Goal: Task Accomplishment & Management: Complete application form

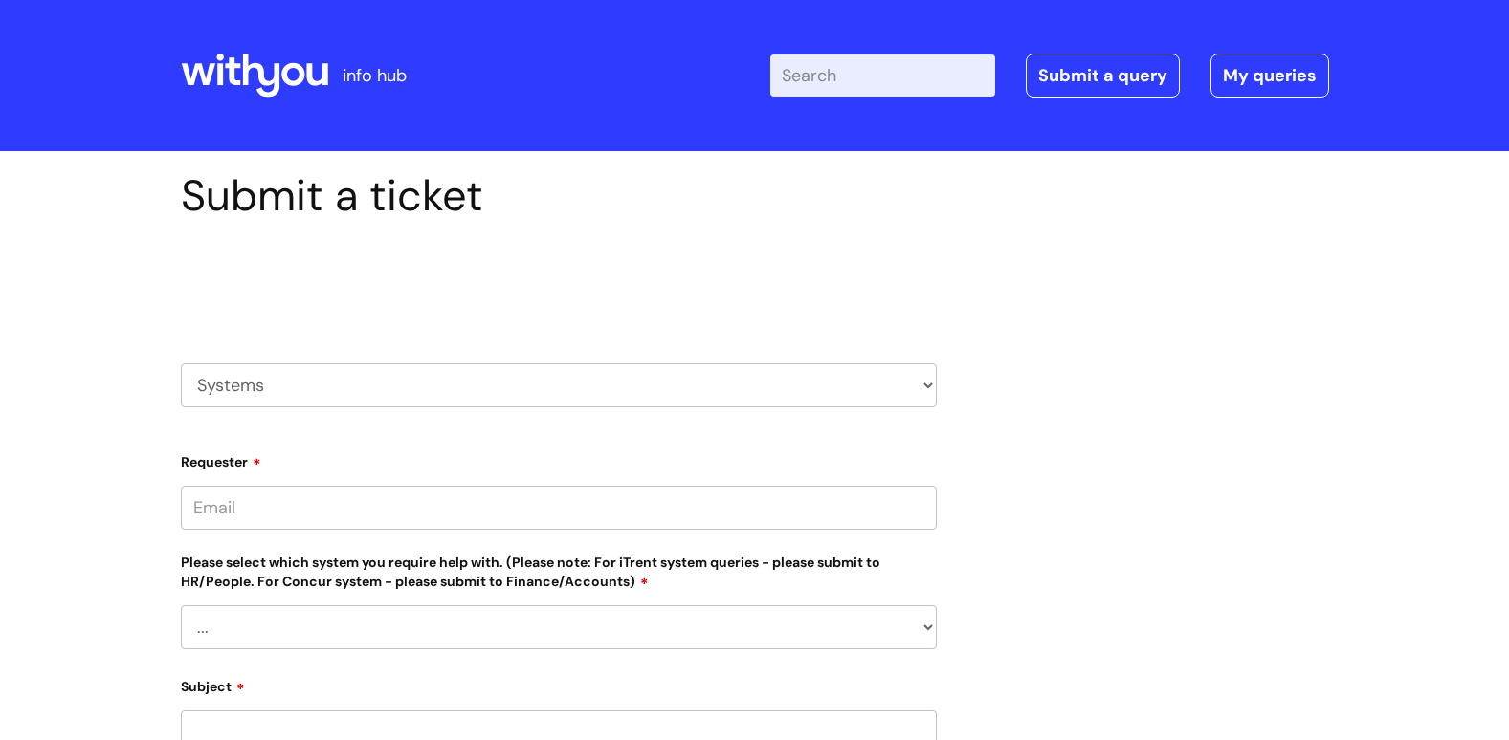
click at [922, 381] on select "HR / People IT and Support Clinical Drug Alerts Finance Accounts Data Support T…" at bounding box center [559, 386] width 756 height 44
select select "it_and_support"
click at [181, 364] on select "HR / People IT and Support Clinical Drug Alerts Finance Accounts Data Support T…" at bounding box center [559, 386] width 756 height 44
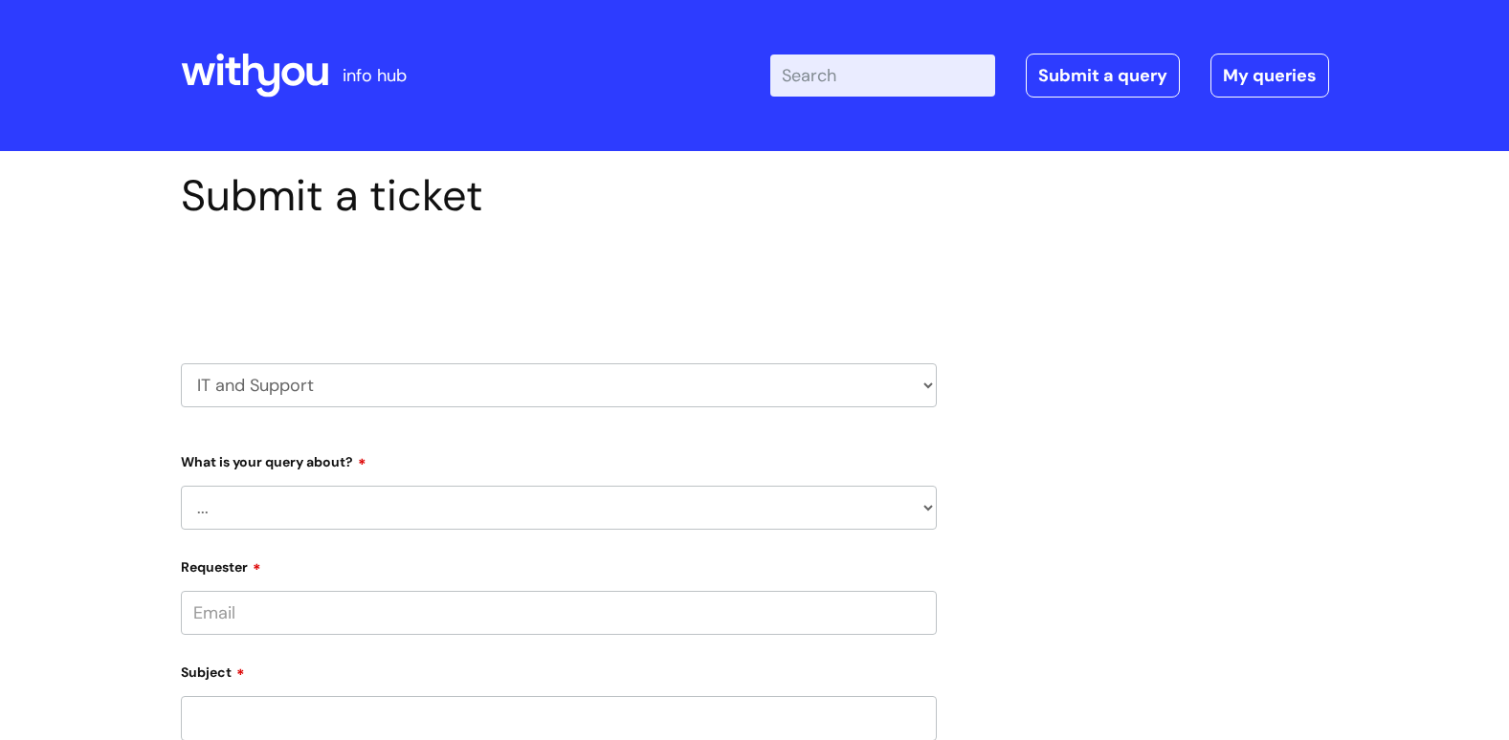
click at [855, 501] on select "... Mobile Phone Reset & MFA Accounts, Starters and Leavers IT Hardware issue I…" at bounding box center [559, 508] width 756 height 44
select select "I need help logging in"
click at [181, 486] on select "... Mobile Phone Reset & MFA Accounts, Starters and Leavers IT Hardware issue I…" at bounding box center [559, 508] width 756 height 44
click at [860, 603] on select "... I need help logging into my laptop/chromebook I need access or help logging…" at bounding box center [566, 606] width 740 height 44
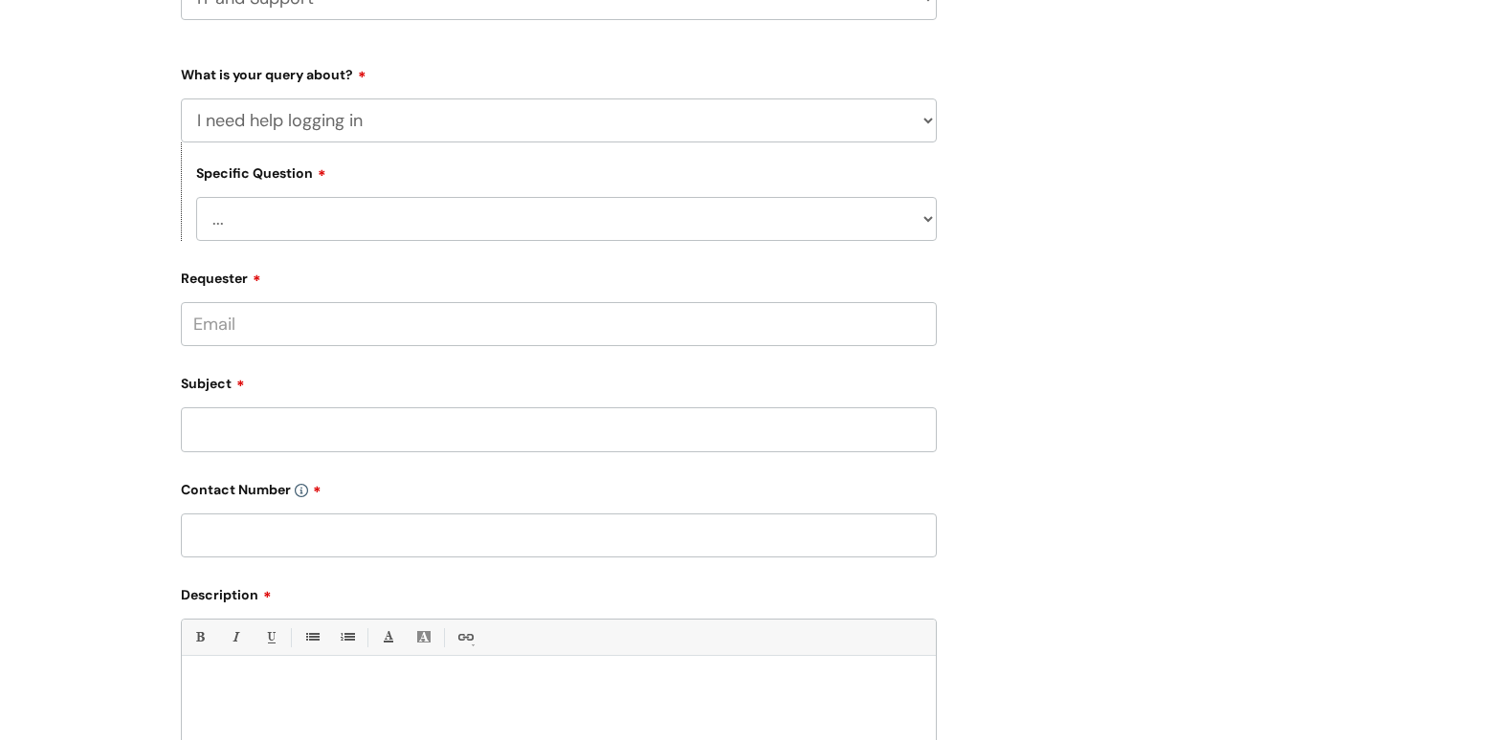
scroll to position [406, 0]
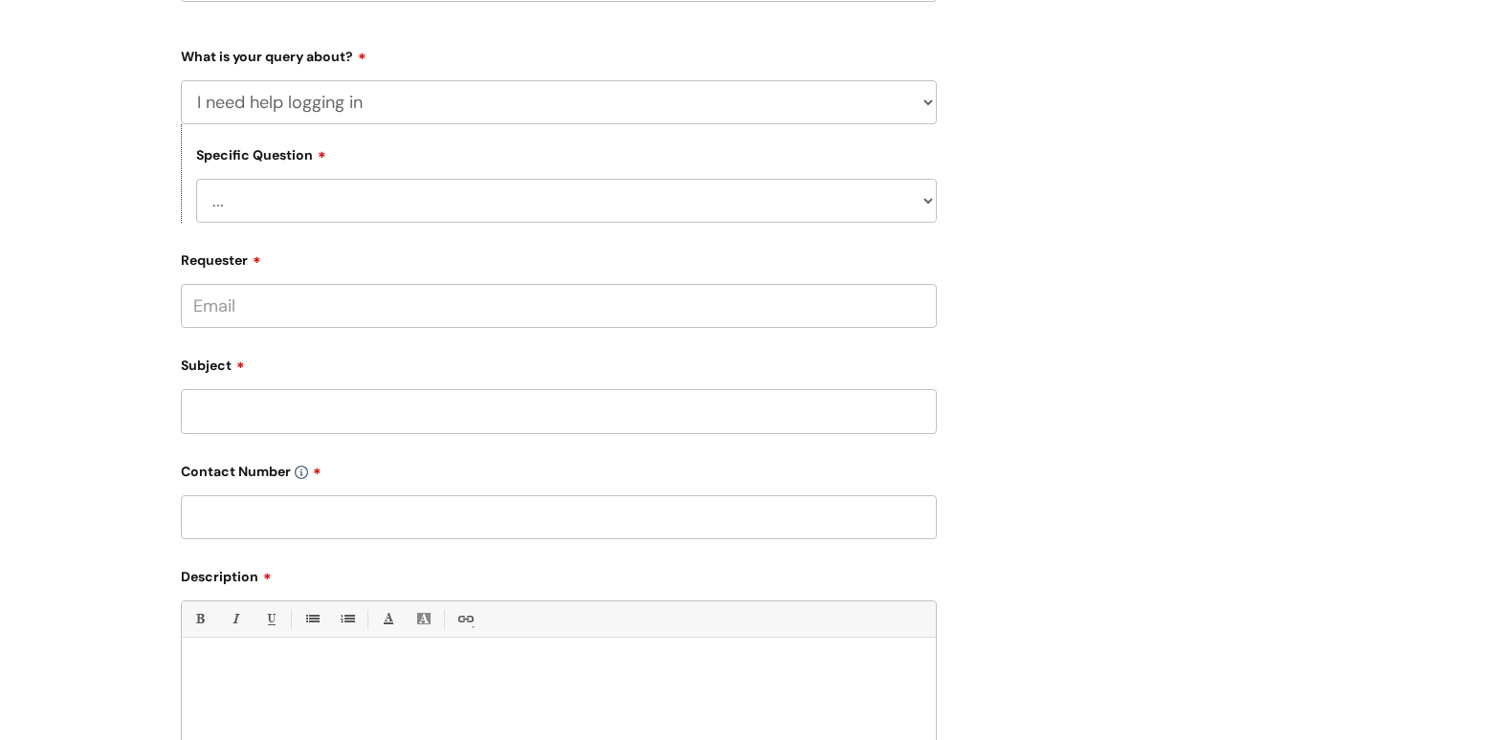
click at [841, 191] on select "... I need help logging into my laptop/chromebook I need access or help logging…" at bounding box center [566, 201] width 740 height 44
select select "I need access or help logging into a system, including Single Sign On"
click at [196, 179] on select "... I need help logging into my laptop/chromebook I need access or help logging…" at bounding box center [566, 201] width 740 height 44
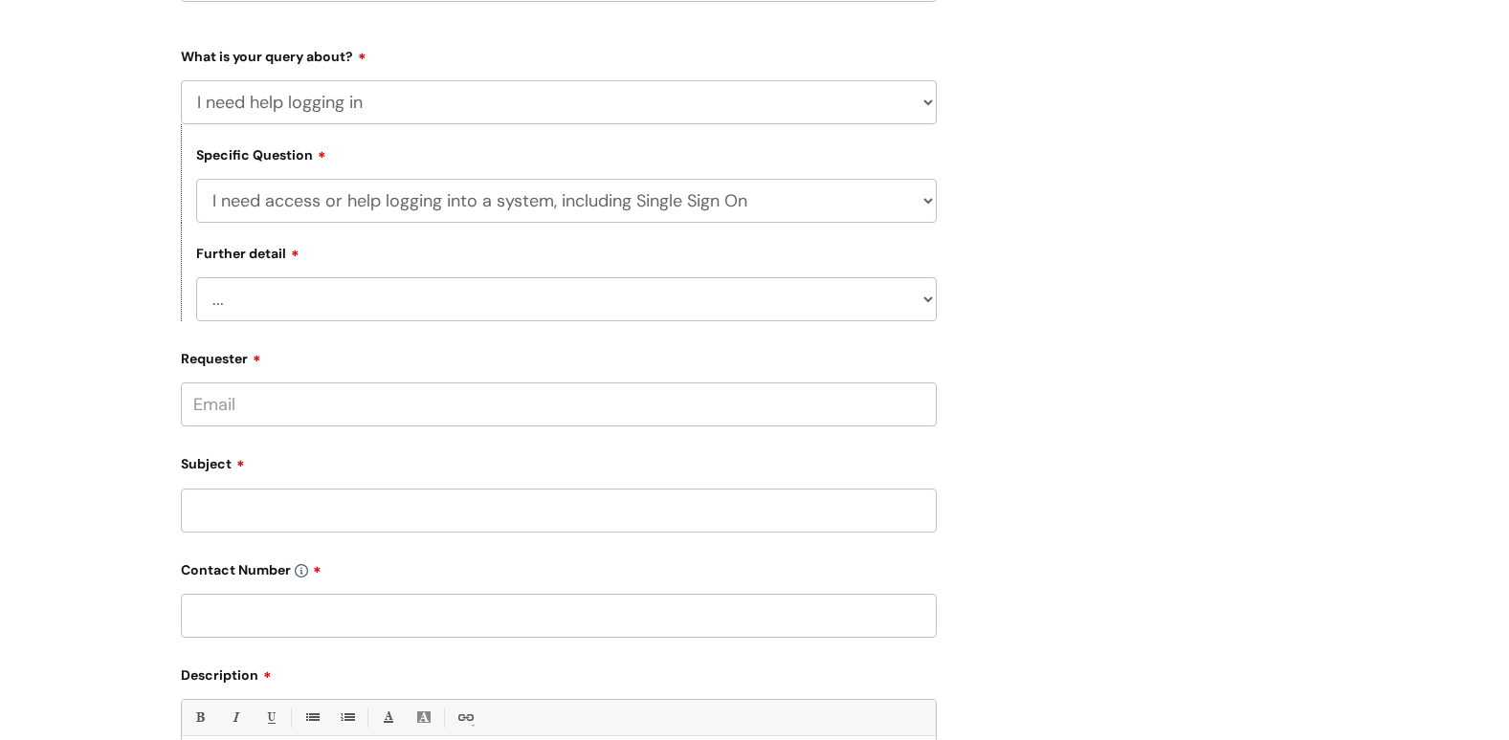
click at [855, 300] on select "... Nebula Halo IT Portal PCMIS Ulysses iTrent CJSM NHS email Summary Care Reco…" at bounding box center [566, 299] width 740 height 44
select select "Ulysses"
click at [196, 277] on select "... Nebula Halo IT Portal PCMIS Ulysses iTrent CJSM NHS email Summary Care Reco…" at bounding box center [566, 299] width 740 height 44
click at [842, 409] on input "Requester" at bounding box center [559, 405] width 756 height 44
type input "lesley.parkinson@bacandoconnor.co.uk"
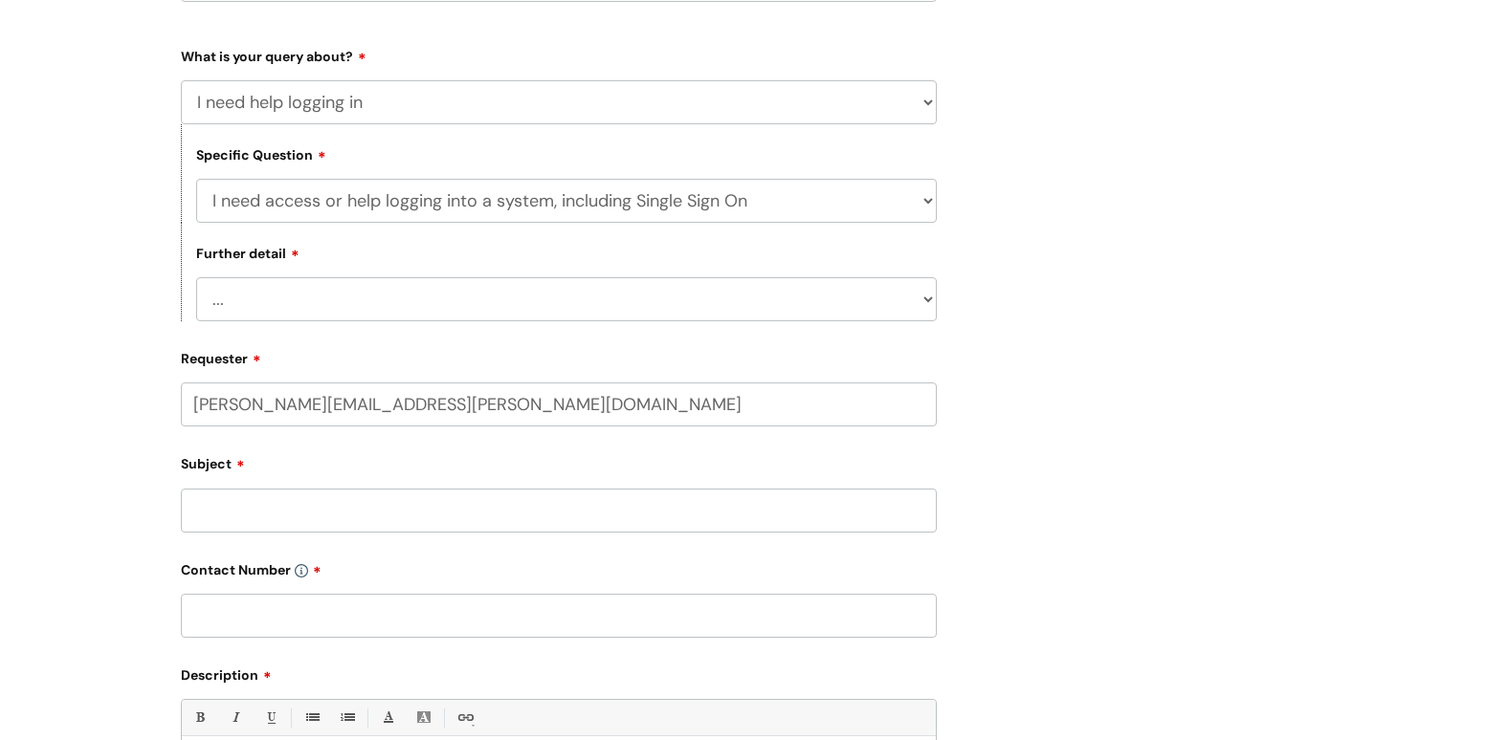
type input "07342994609"
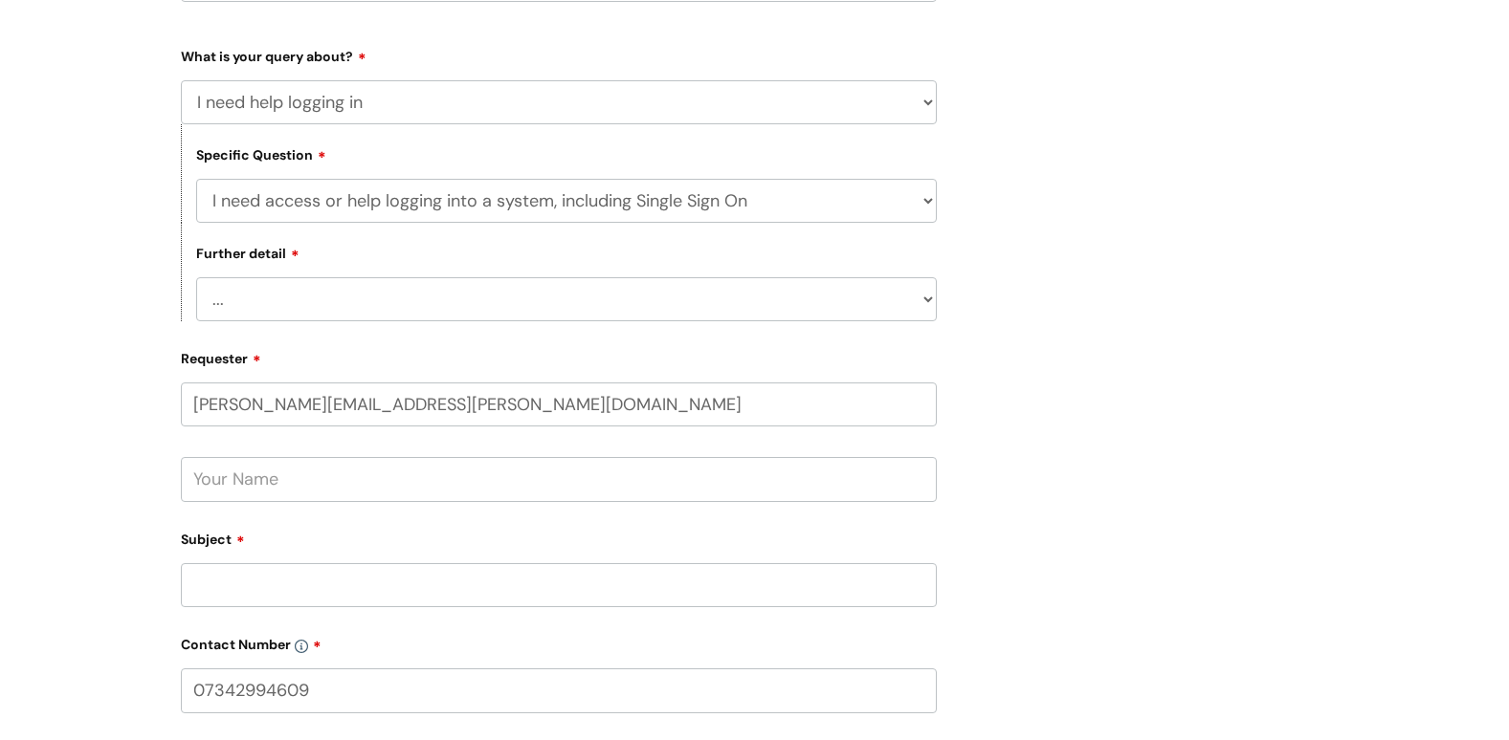
click at [477, 501] on input "text" at bounding box center [559, 479] width 756 height 44
type input "Lesley-Anne Parkinson"
click at [519, 581] on input "Subject" at bounding box center [559, 585] width 756 height 44
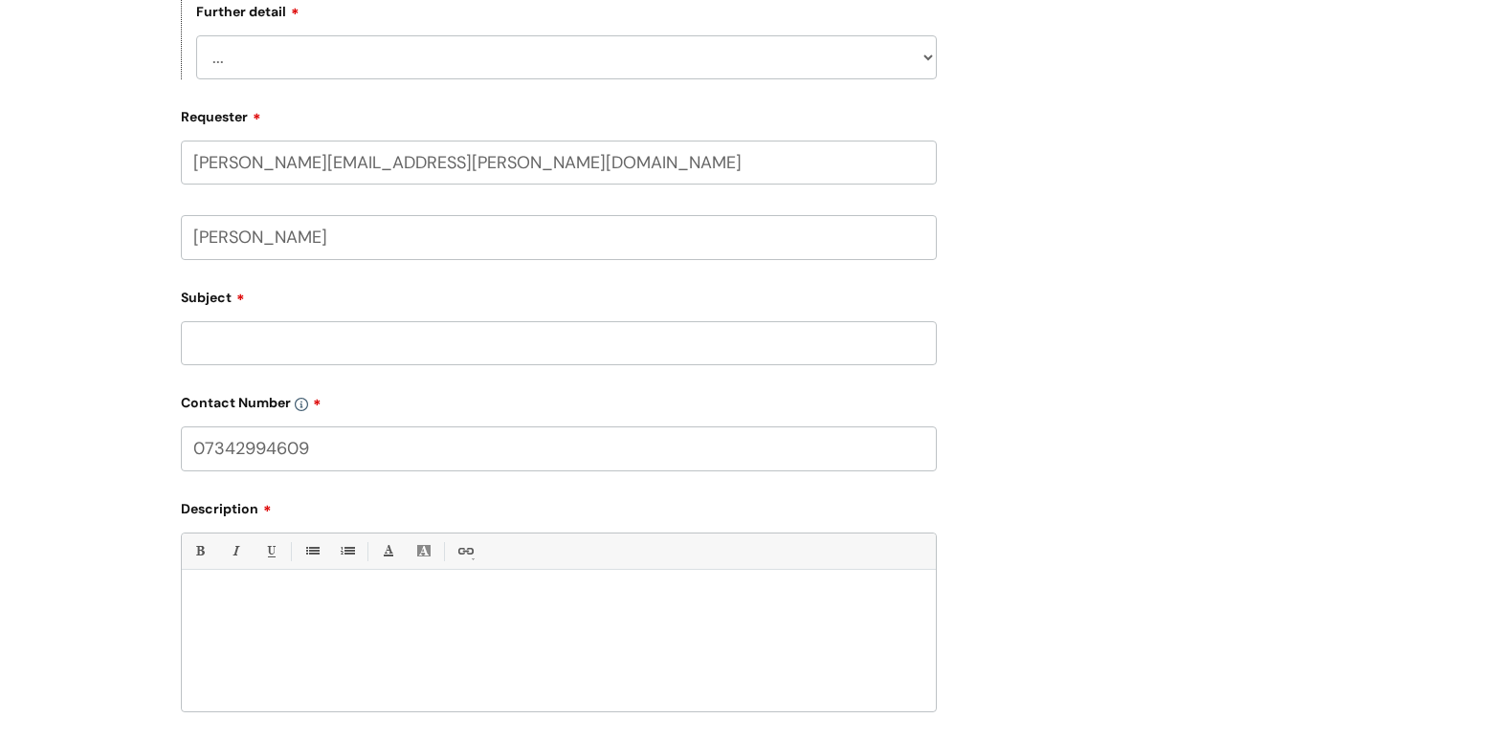
scroll to position [665, 0]
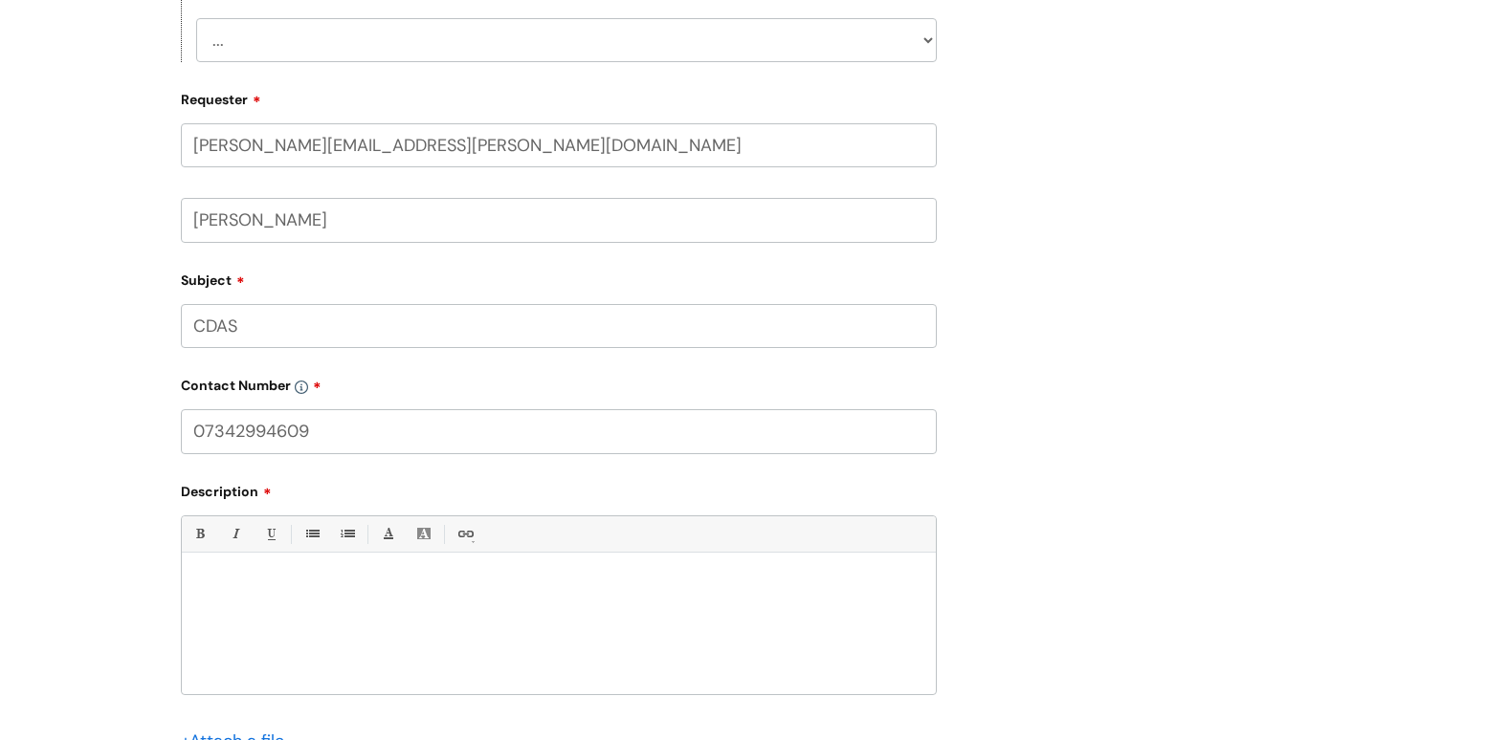
type input "CDAS"
click at [351, 601] on div at bounding box center [559, 628] width 754 height 132
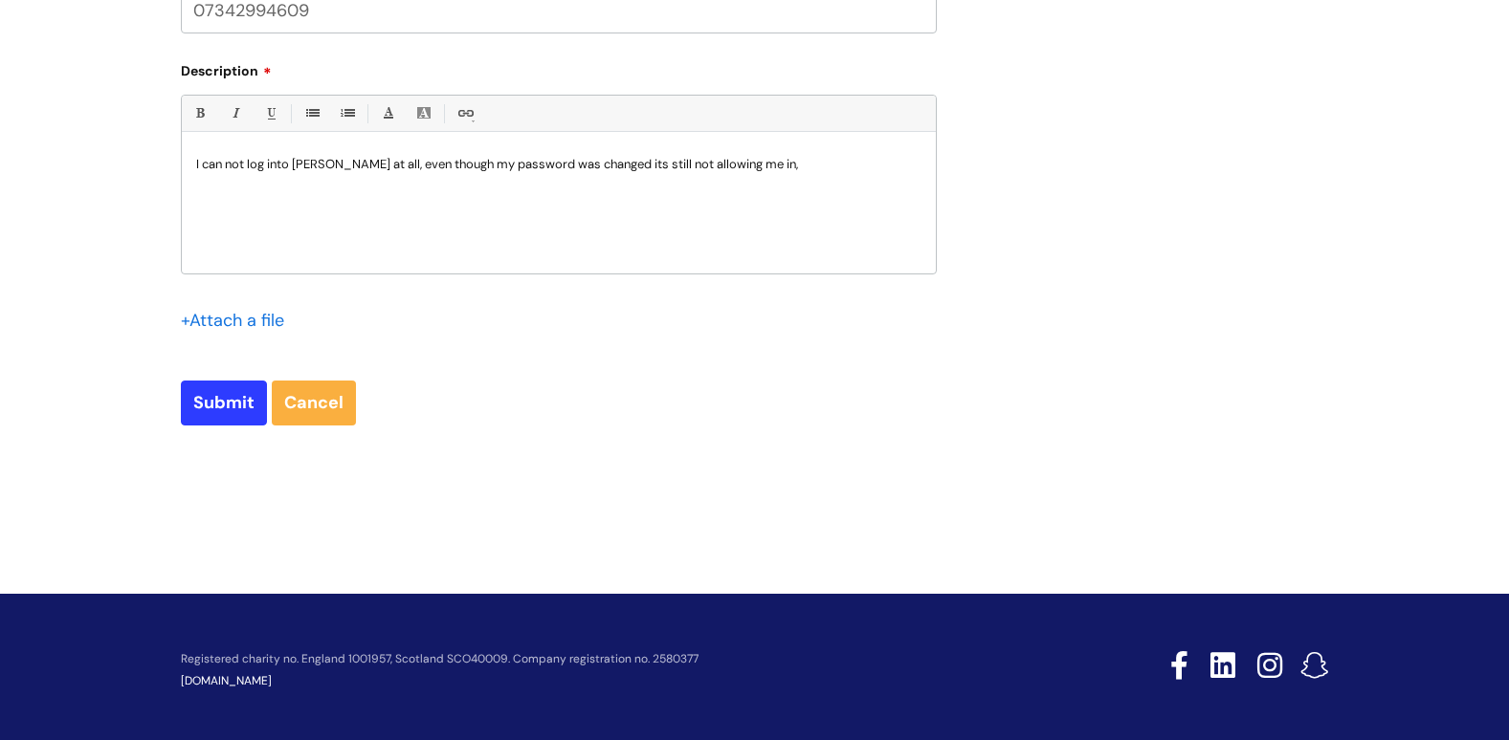
scroll to position [1092, 0]
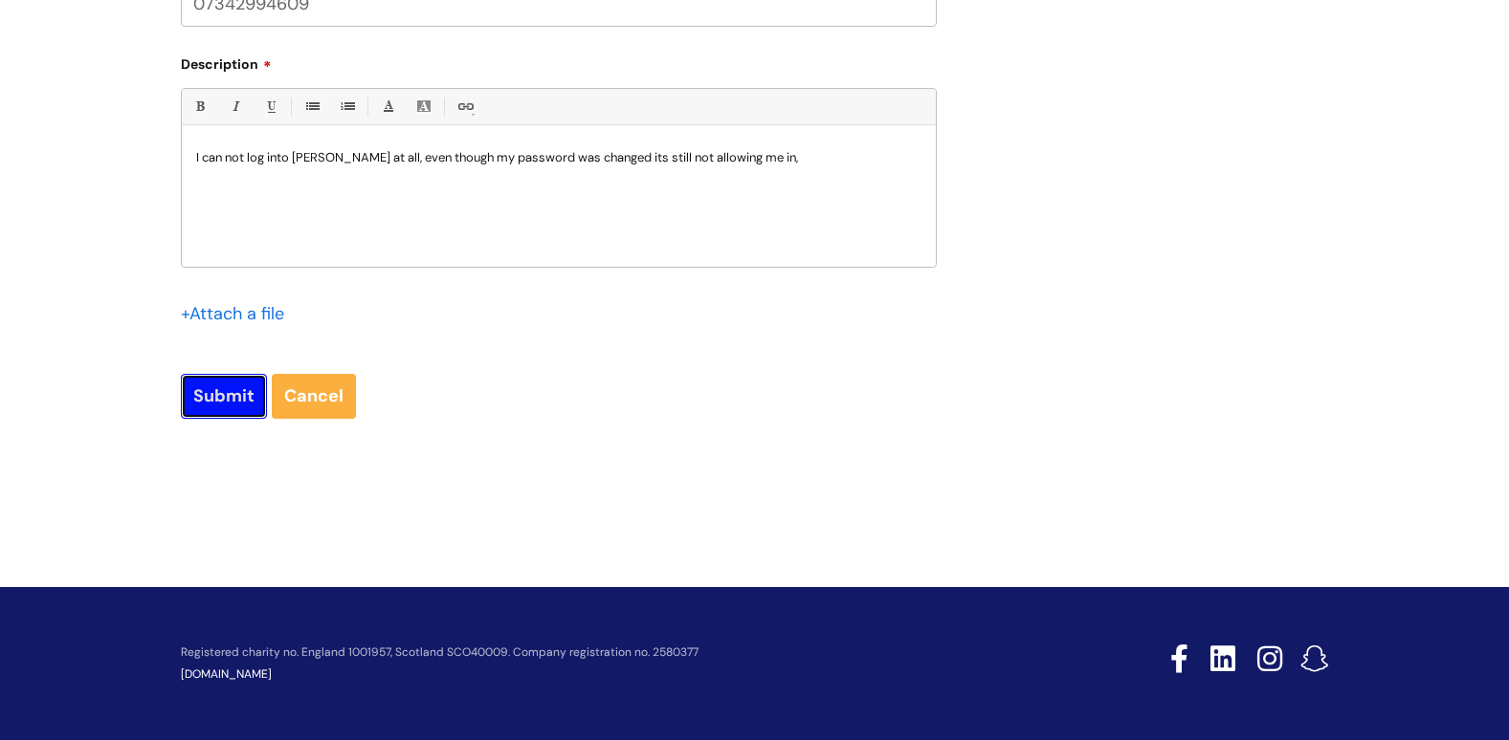
click at [214, 386] on input "Submit" at bounding box center [224, 396] width 86 height 44
type input "Please Wait..."
